Goal: Find specific page/section: Find specific page/section

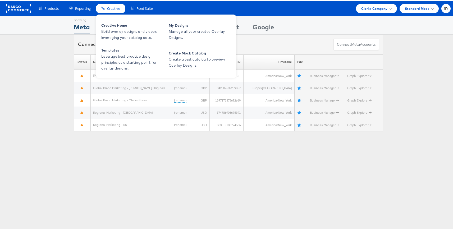
click at [106, 10] on div "Creative" at bounding box center [110, 7] width 29 height 9
click at [121, 29] on span "Build overlay designs and videos, leveraging your catalog data." at bounding box center [132, 33] width 63 height 12
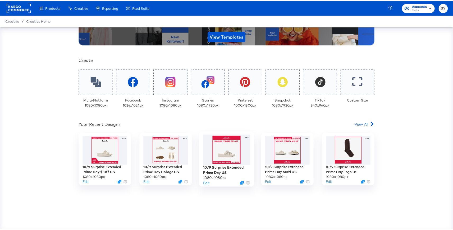
scroll to position [100, 0]
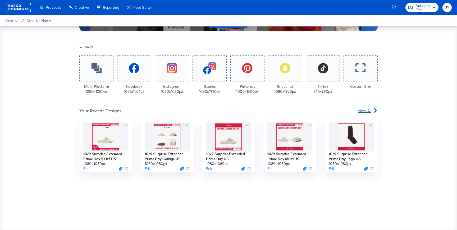
click at [359, 111] on span "View All" at bounding box center [364, 110] width 13 height 5
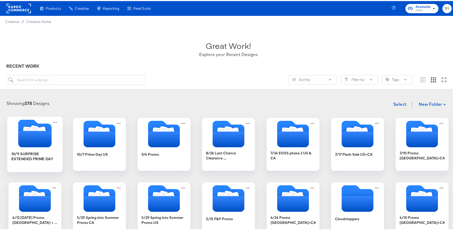
click at [39, 139] on icon "Folder" at bounding box center [34, 138] width 33 height 16
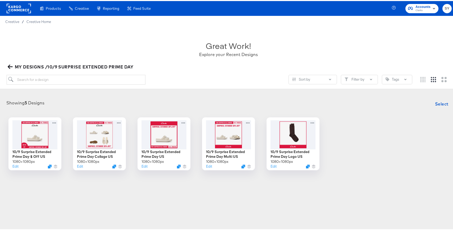
drag, startPoint x: 143, startPoint y: 65, endPoint x: 19, endPoint y: 62, distance: 124.1
click at [30, 64] on div "MY DESIGNS /10/9 SURPRISE EXTENDED PRIME DAY" at bounding box center [229, 65] width 444 height 7
click at [19, 65] on span "MY DESIGNS /10/9 SURPRISE EXTENDED PRIME DAY" at bounding box center [71, 65] width 125 height 7
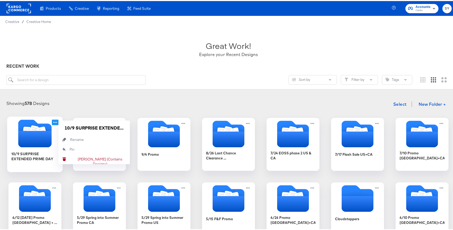
click at [52, 122] on icon at bounding box center [55, 121] width 7 height 6
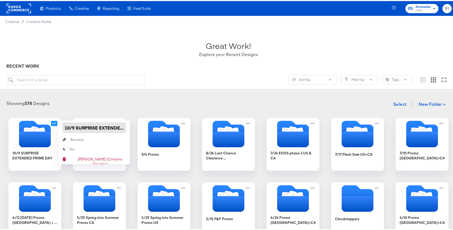
scroll to position [0, 25]
drag, startPoint x: 63, startPoint y: 127, endPoint x: 146, endPoint y: 127, distance: 83.6
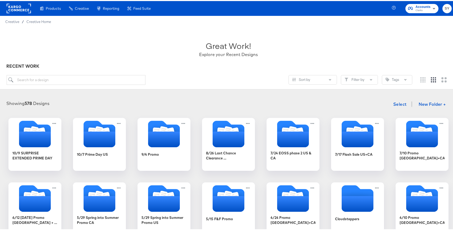
click at [155, 94] on div "Showing 578 Designs Select New Folder + 10/9 SURPRISE EXTENDED PRIME DAY 10/7 P…" at bounding box center [228, 231] width 457 height 276
click at [106, 143] on icon "Folder" at bounding box center [99, 138] width 33 height 16
